Goal: Task Accomplishment & Management: Use online tool/utility

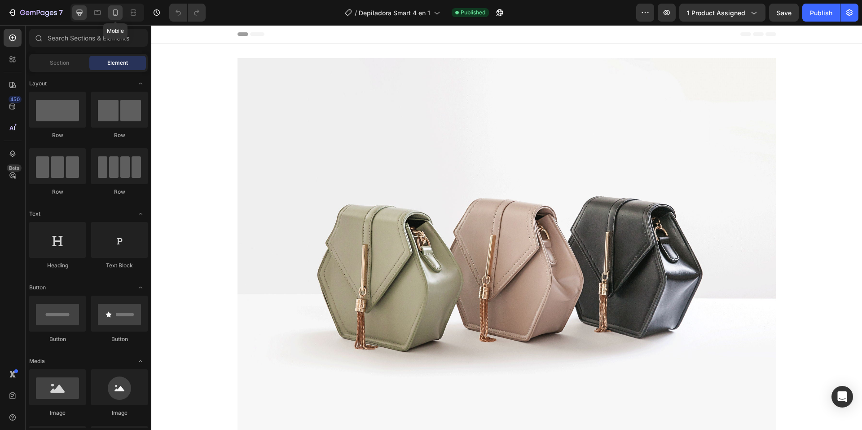
click at [112, 12] on icon at bounding box center [115, 12] width 9 height 9
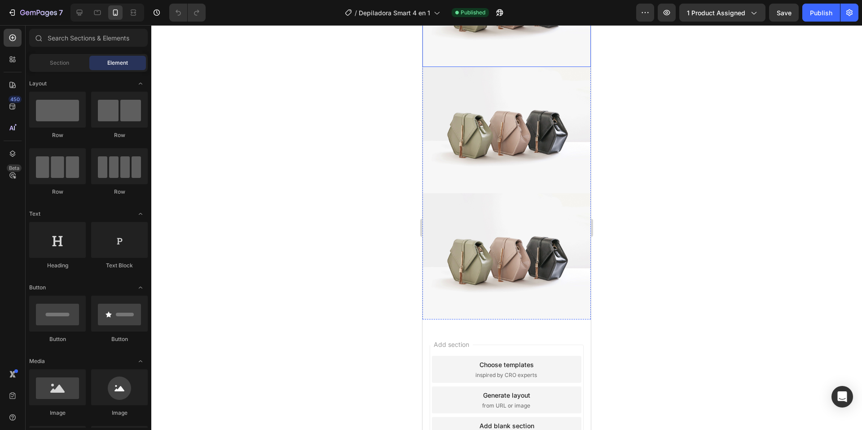
scroll to position [269, 0]
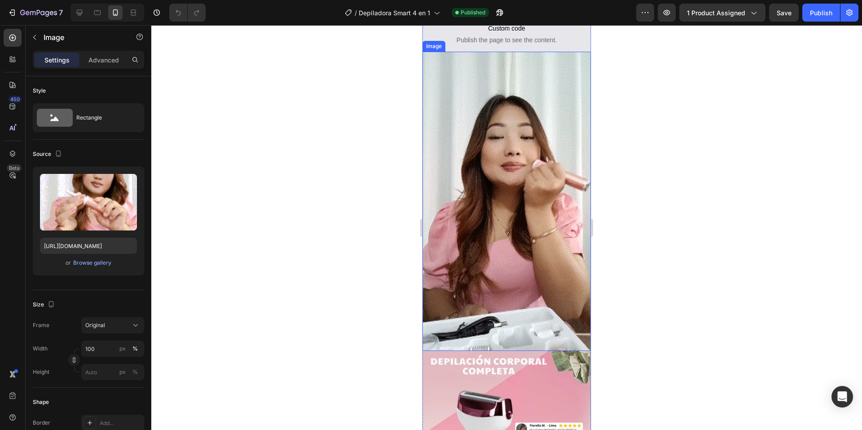
click at [498, 160] on img at bounding box center [506, 201] width 168 height 299
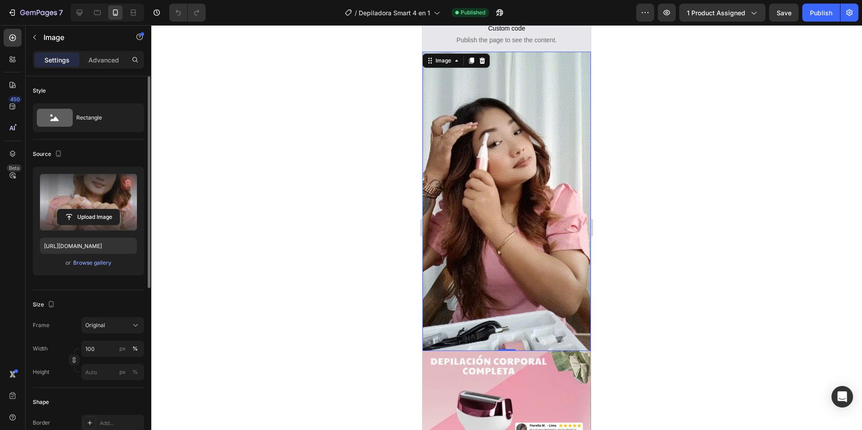
click at [127, 182] on icon "button" at bounding box center [127, 182] width 9 height 9
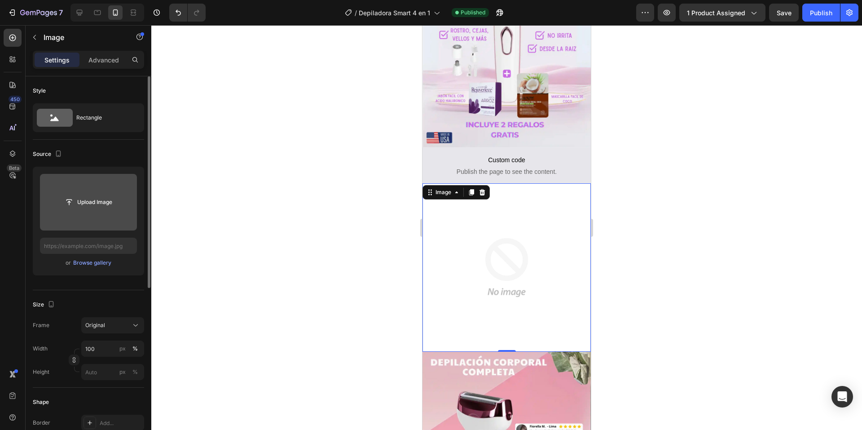
scroll to position [135, 0]
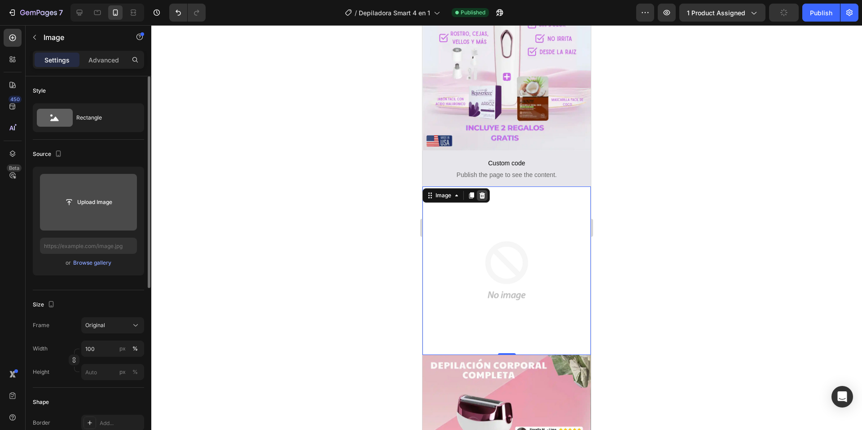
click at [481, 192] on icon at bounding box center [482, 195] width 6 height 6
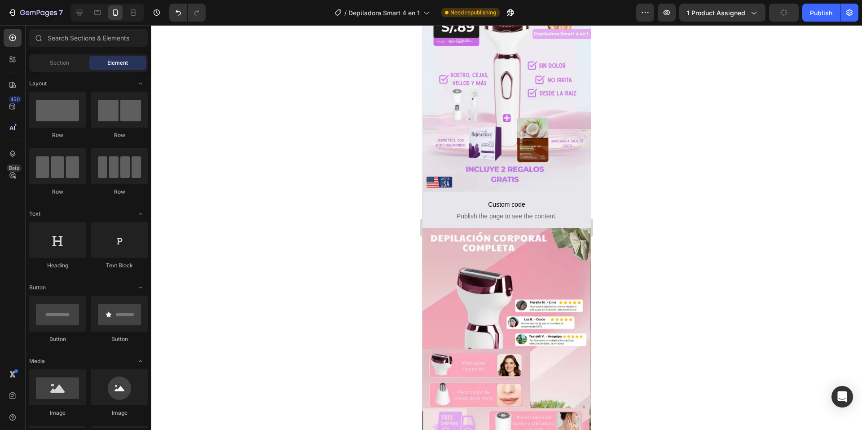
scroll to position [0, 0]
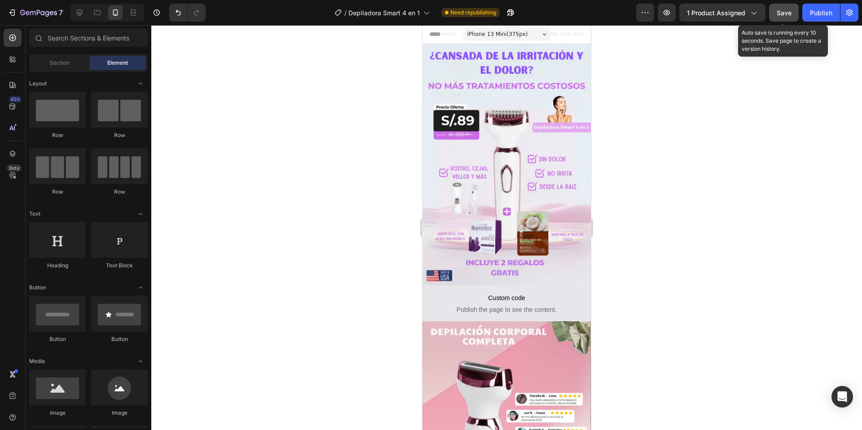
click at [776, 12] on span "Save" at bounding box center [783, 13] width 15 height 8
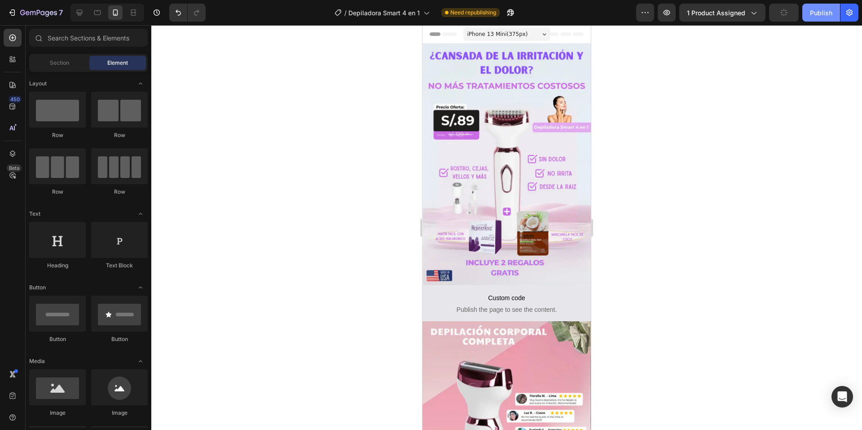
click at [816, 11] on div "Publish" at bounding box center [821, 12] width 22 height 9
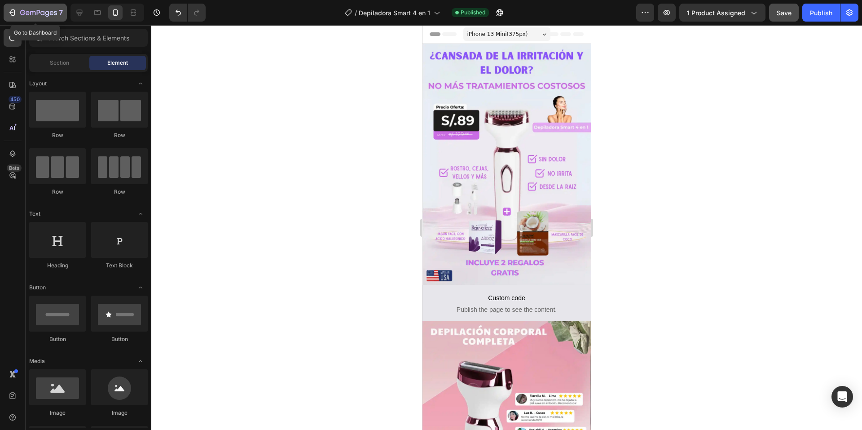
click at [13, 11] on icon "button" at bounding box center [12, 12] width 9 height 9
